Goal: Task Accomplishment & Management: Use online tool/utility

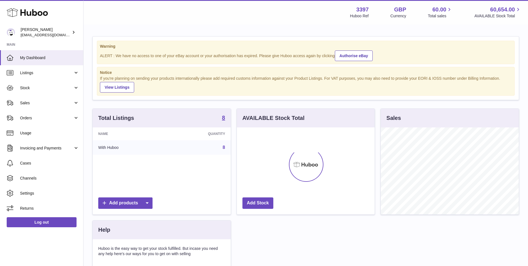
scroll to position [87, 138]
click at [32, 117] on span "Orders" at bounding box center [46, 117] width 53 height 5
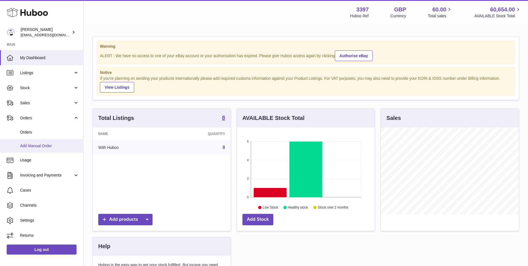
drag, startPoint x: 31, startPoint y: 144, endPoint x: 47, endPoint y: 152, distance: 17.7
click at [31, 144] on span "Add Manual Order" at bounding box center [49, 145] width 59 height 5
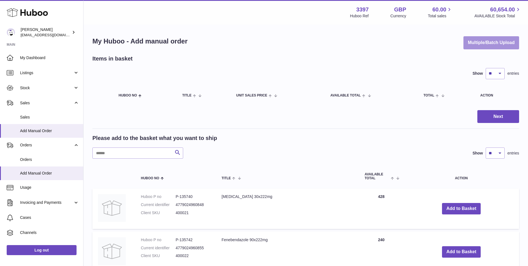
click at [500, 45] on button "Multiple/Batch Upload" at bounding box center [491, 42] width 56 height 13
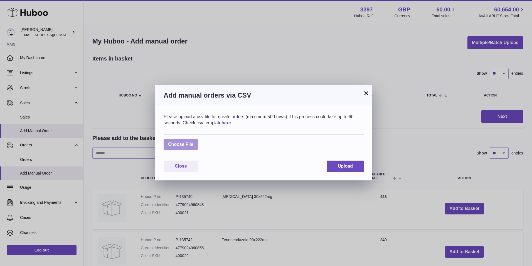
click at [187, 143] on label at bounding box center [181, 144] width 34 height 11
click at [193, 142] on input "file" at bounding box center [193, 141] width 0 height 0
type input "**********"
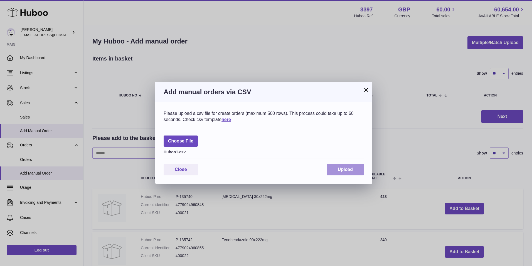
click at [340, 165] on button "Upload" at bounding box center [345, 169] width 37 height 11
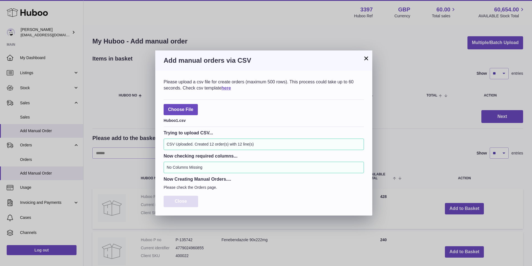
click at [176, 203] on span "Close" at bounding box center [181, 200] width 12 height 5
